Goal: Task Accomplishment & Management: Manage account settings

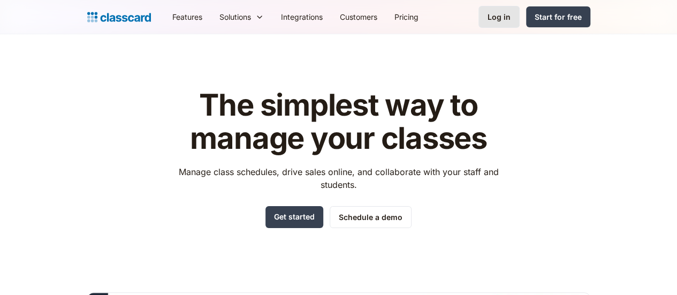
click at [511, 11] on div "Log in" at bounding box center [499, 16] width 23 height 11
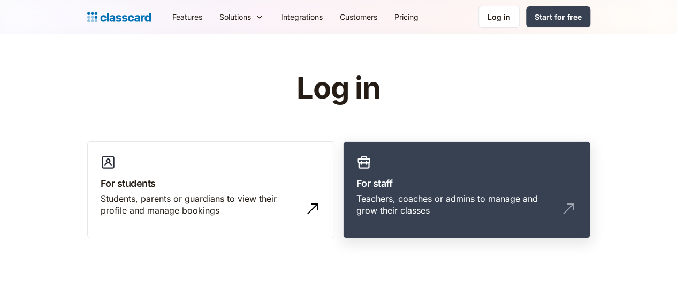
click at [496, 169] on link "For staff Teachers, coaches or admins to manage and grow their classes" at bounding box center [466, 189] width 247 height 97
